Goal: Task Accomplishment & Management: Manage account settings

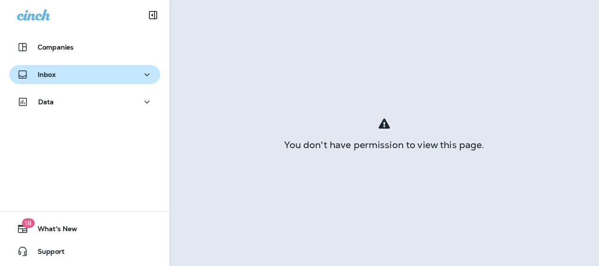
click at [45, 72] on p "Inbox" at bounding box center [47, 75] width 18 height 8
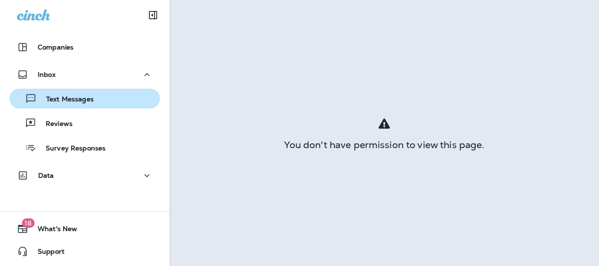
click at [66, 101] on p "Text Messages" at bounding box center [65, 99] width 57 height 9
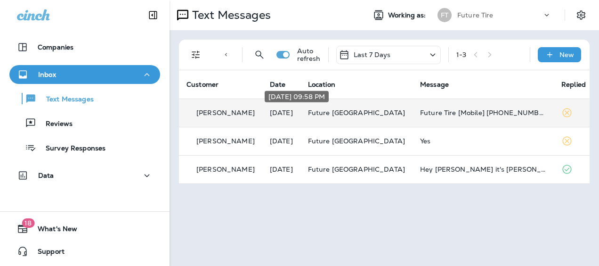
click at [284, 115] on p "[DATE]" at bounding box center [281, 113] width 23 height 8
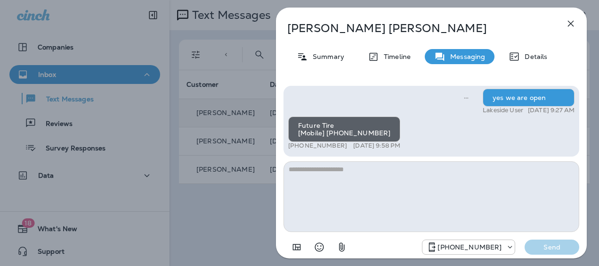
click at [569, 22] on icon "button" at bounding box center [571, 24] width 6 height 6
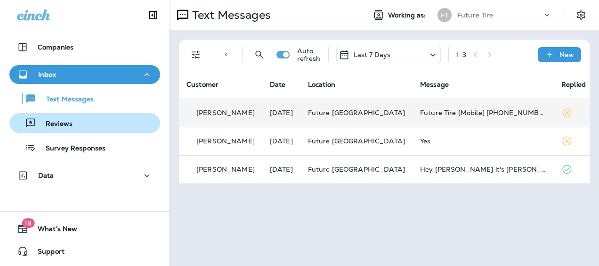
click at [82, 125] on div "Reviews" at bounding box center [84, 123] width 143 height 14
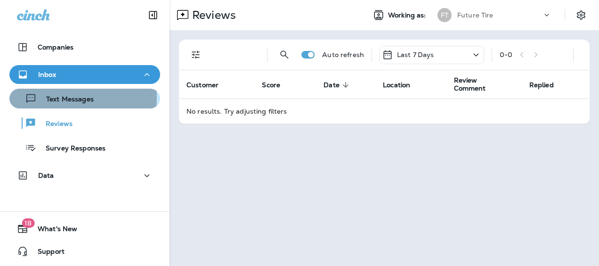
click at [75, 97] on p "Text Messages" at bounding box center [65, 99] width 57 height 9
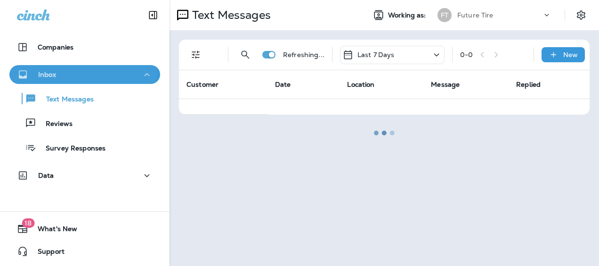
click at [73, 73] on div "Inbox" at bounding box center [85, 75] width 136 height 12
